Goal: Navigation & Orientation: Find specific page/section

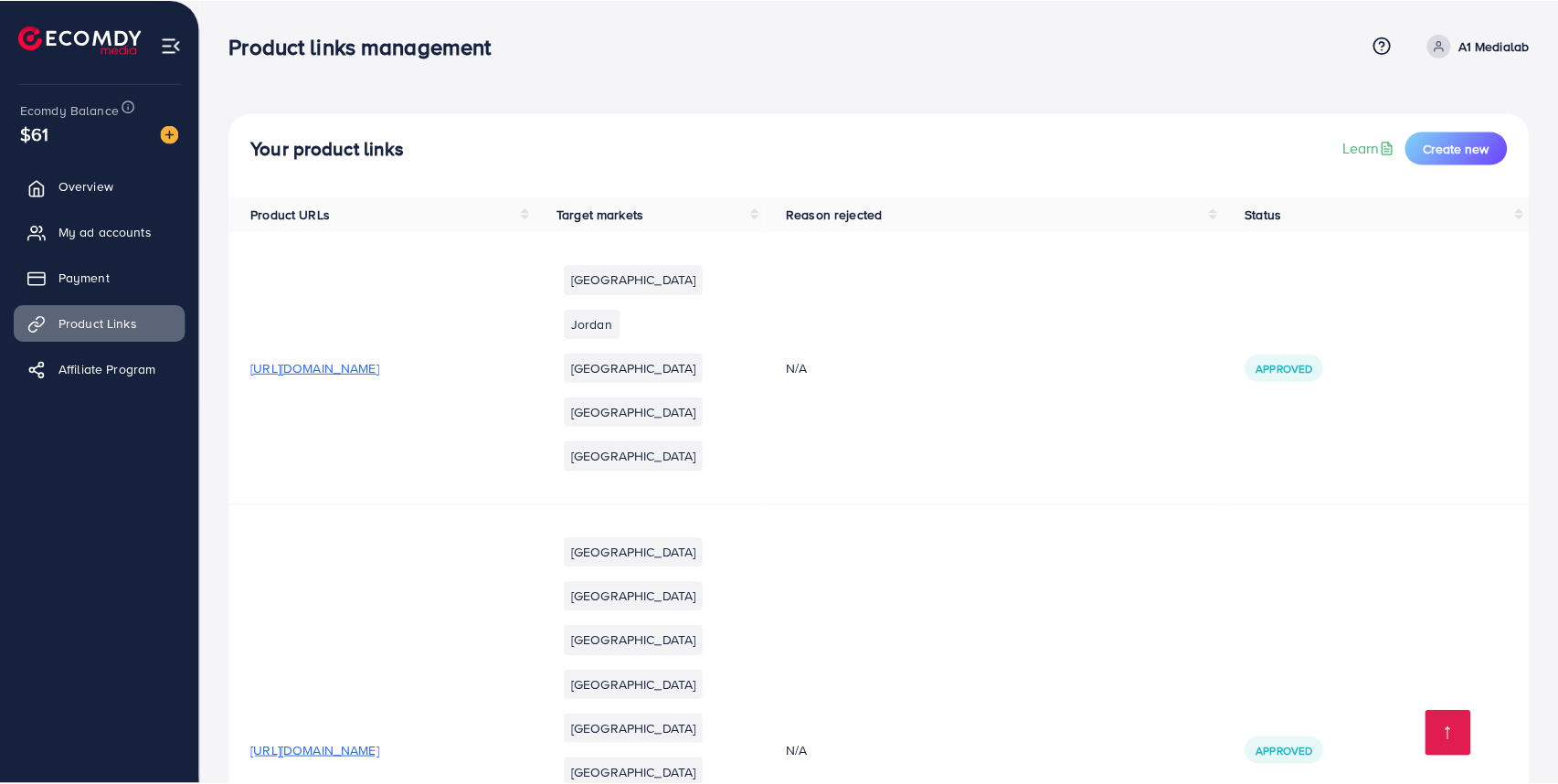
scroll to position [16436, 0]
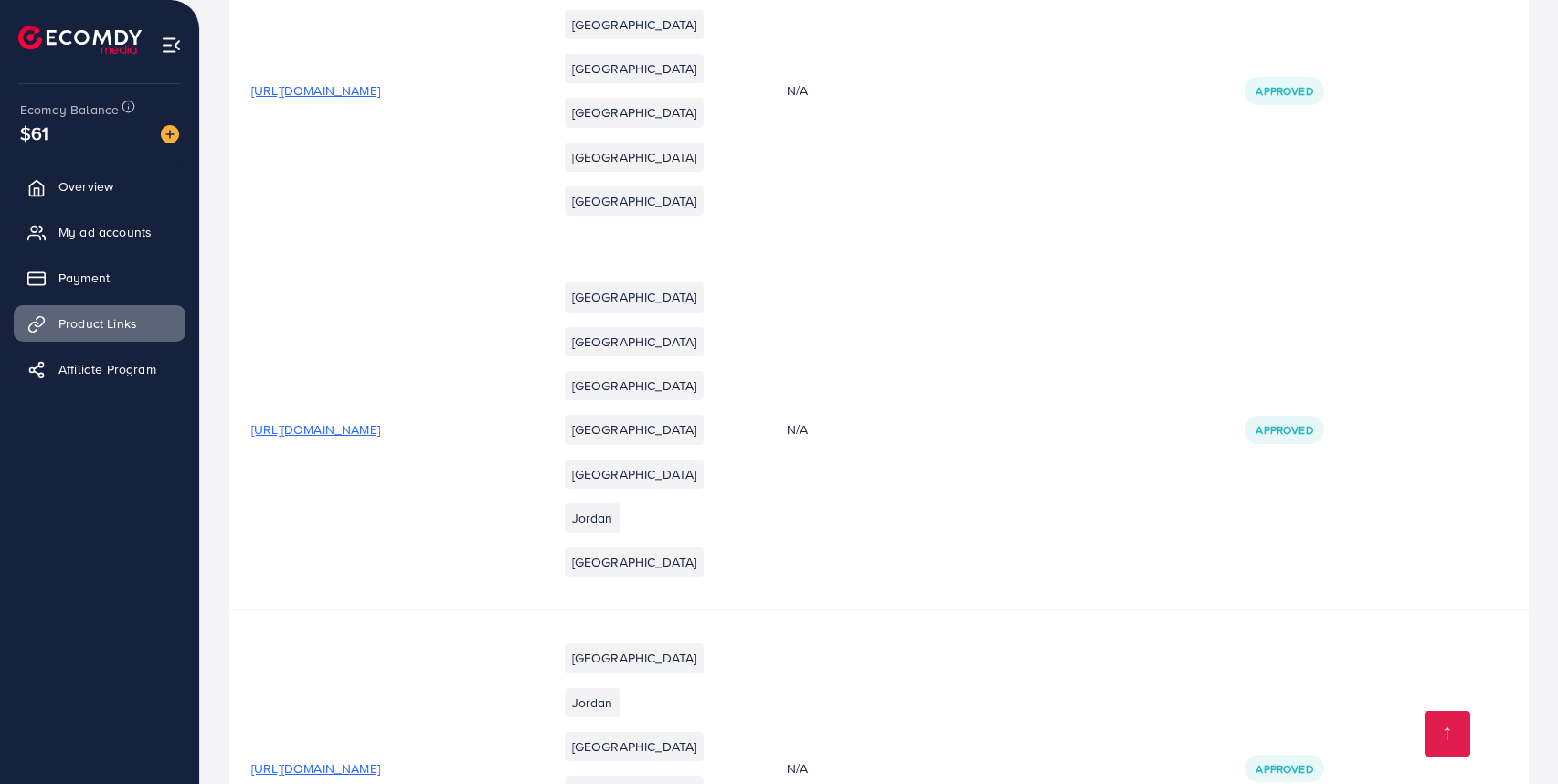
drag, startPoint x: 635, startPoint y: 603, endPoint x: 252, endPoint y: 593, distance: 383.1
copy span "[URL][DOMAIN_NAME]"
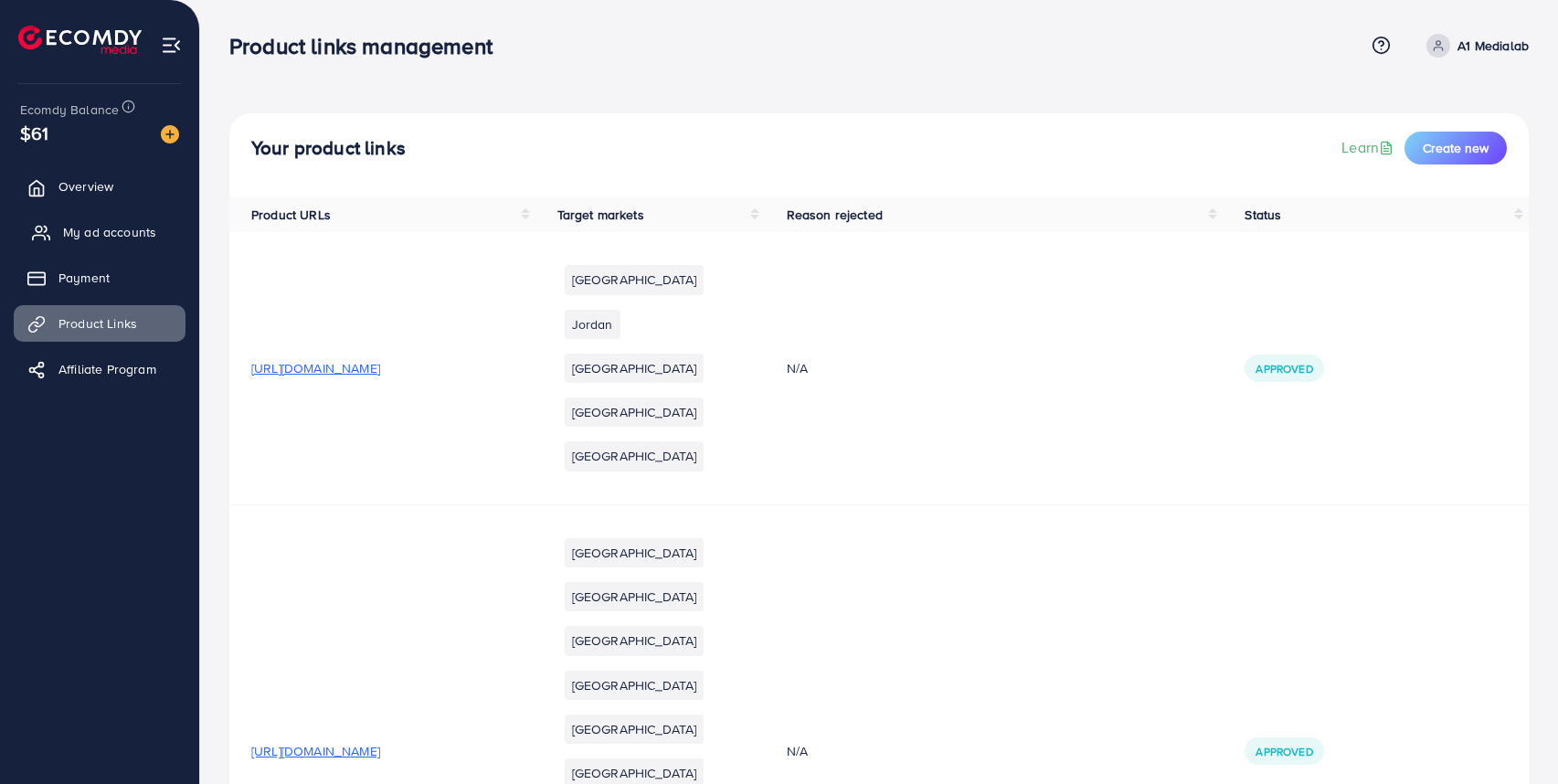
click at [102, 226] on span "My ad accounts" at bounding box center [109, 232] width 93 height 18
